Goal: Transaction & Acquisition: Book appointment/travel/reservation

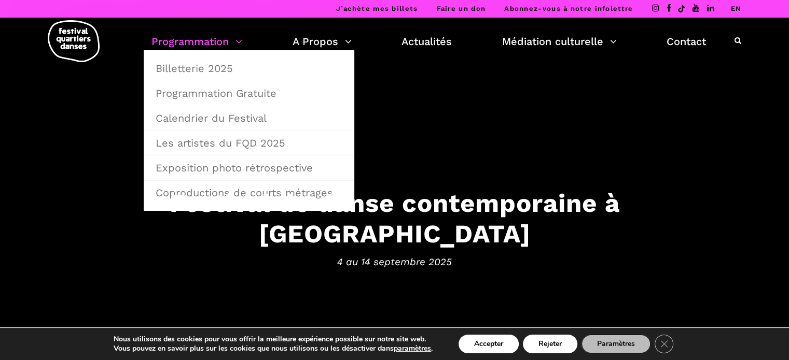
click at [185, 45] on link "Programmation" at bounding box center [196, 42] width 91 height 18
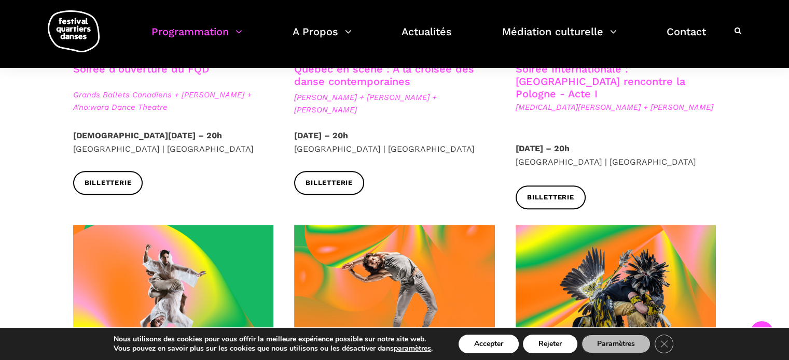
scroll to position [415, 0]
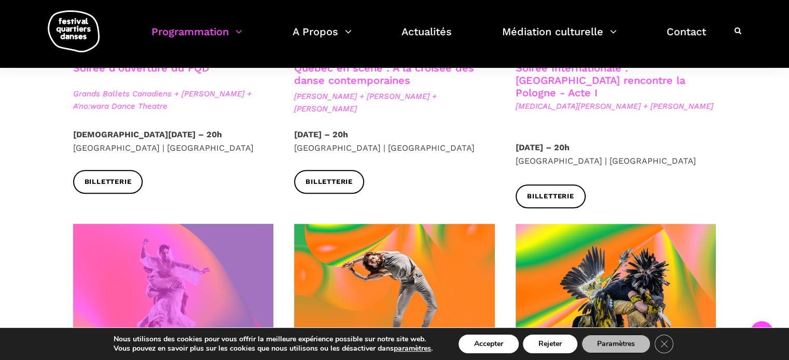
click at [233, 312] on span at bounding box center [173, 291] width 201 height 134
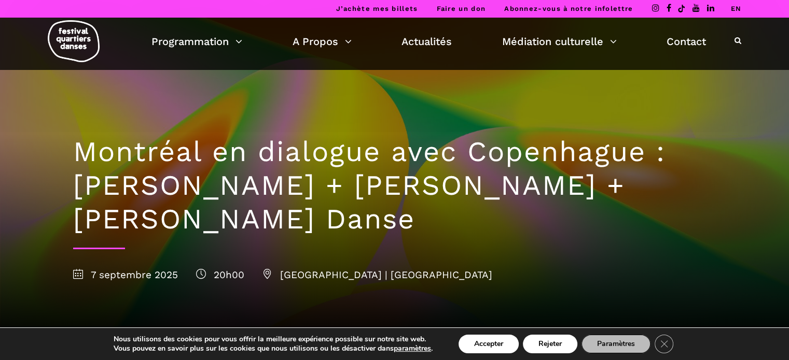
drag, startPoint x: 0, startPoint y: 0, endPoint x: 678, endPoint y: 216, distance: 711.6
click at [678, 216] on h1 "Montréal en dialogue avec Copenhague : Charles-Alexis Desgagnés + Lene Boel + S…" at bounding box center [394, 185] width 643 height 101
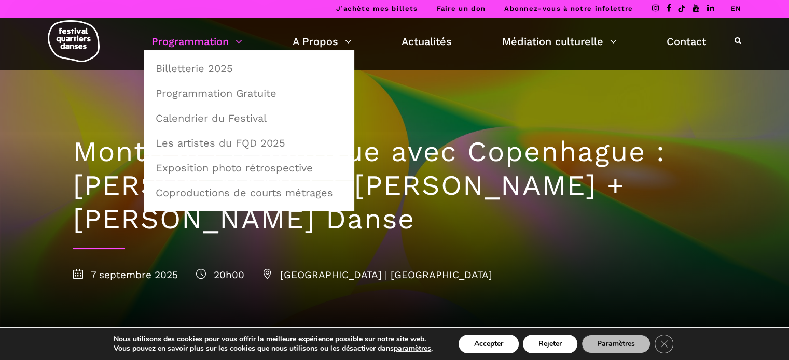
click at [192, 41] on link "Programmation" at bounding box center [196, 42] width 91 height 18
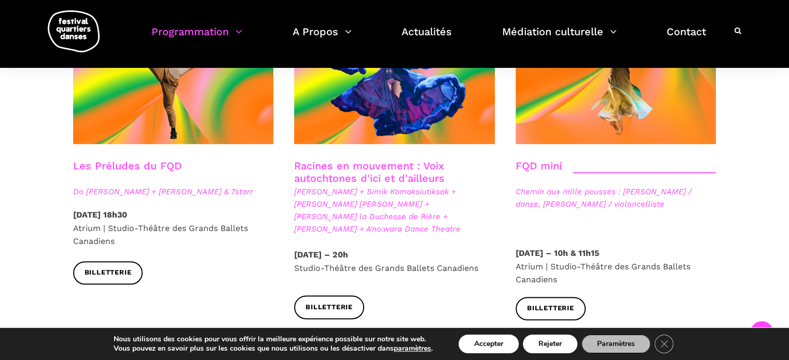
scroll to position [1503, 0]
